Goal: Check status: Check status

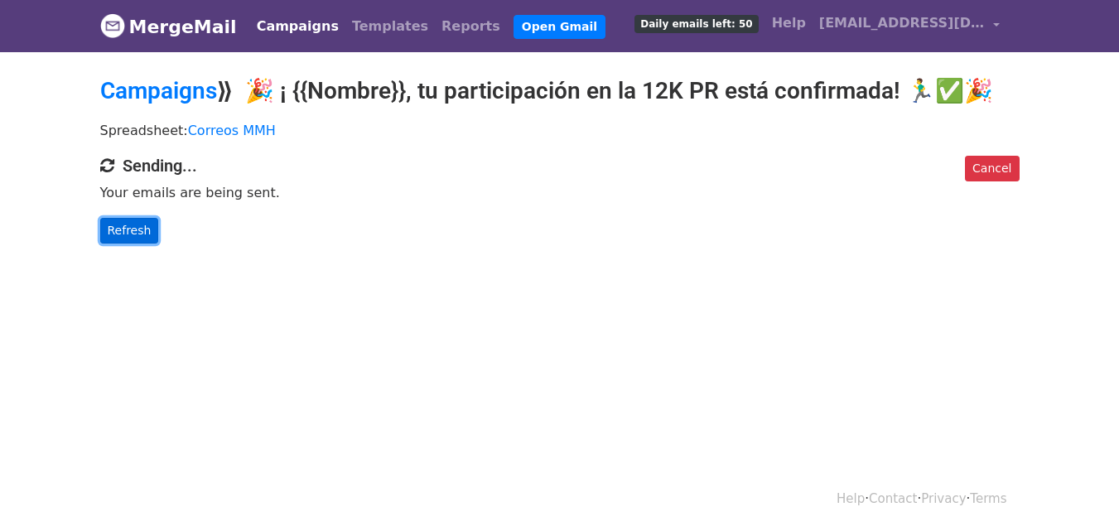
click at [136, 218] on link "Refresh" at bounding box center [129, 231] width 59 height 26
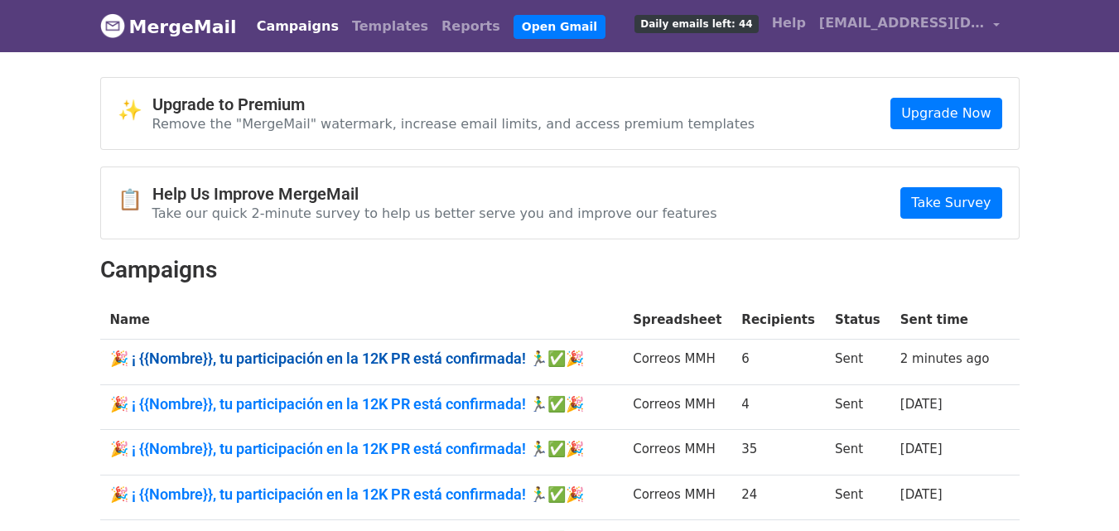
click at [276, 355] on link "🎉 ¡ {{Nombre}}, tu participación en la 12K PR está confirmada! 🏃‍♂️✅🎉" at bounding box center [362, 359] width 504 height 18
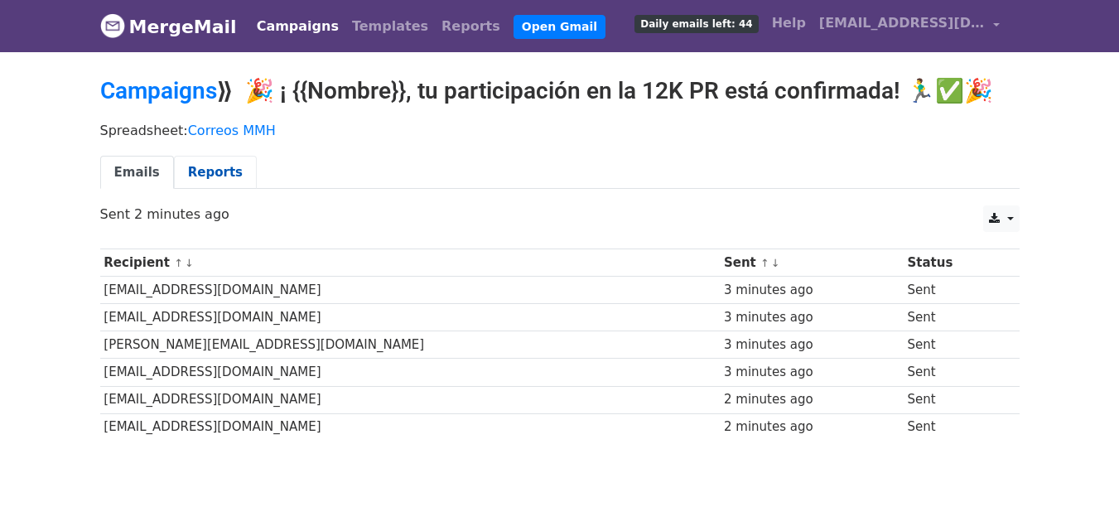
click at [174, 174] on link "Reports" at bounding box center [215, 173] width 83 height 34
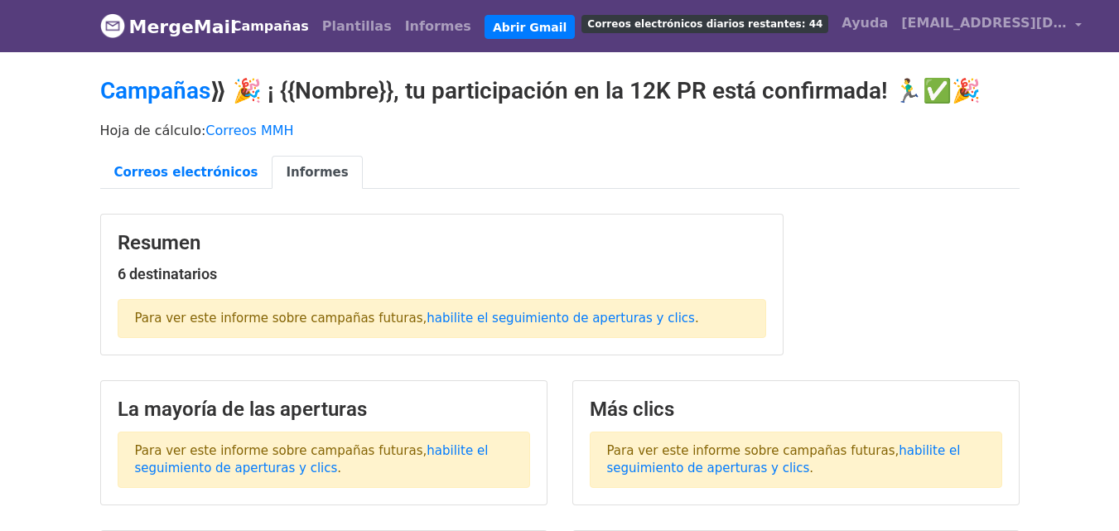
click at [265, 26] on font "Campañas" at bounding box center [270, 26] width 77 height 16
